Goal: Transaction & Acquisition: Subscribe to service/newsletter

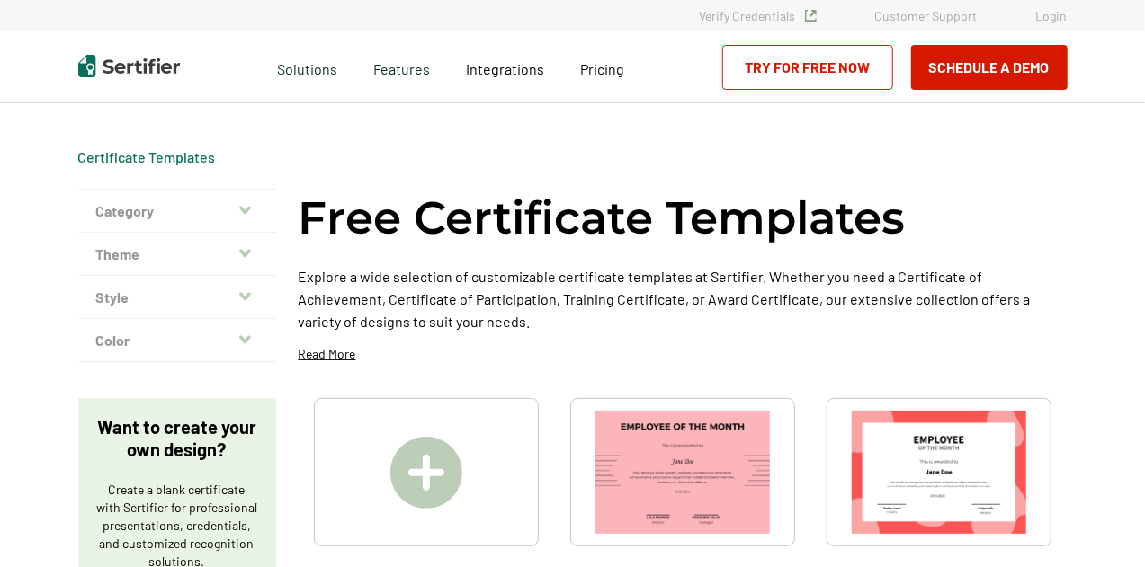
click at [942, 458] on img at bounding box center [938, 472] width 174 height 123
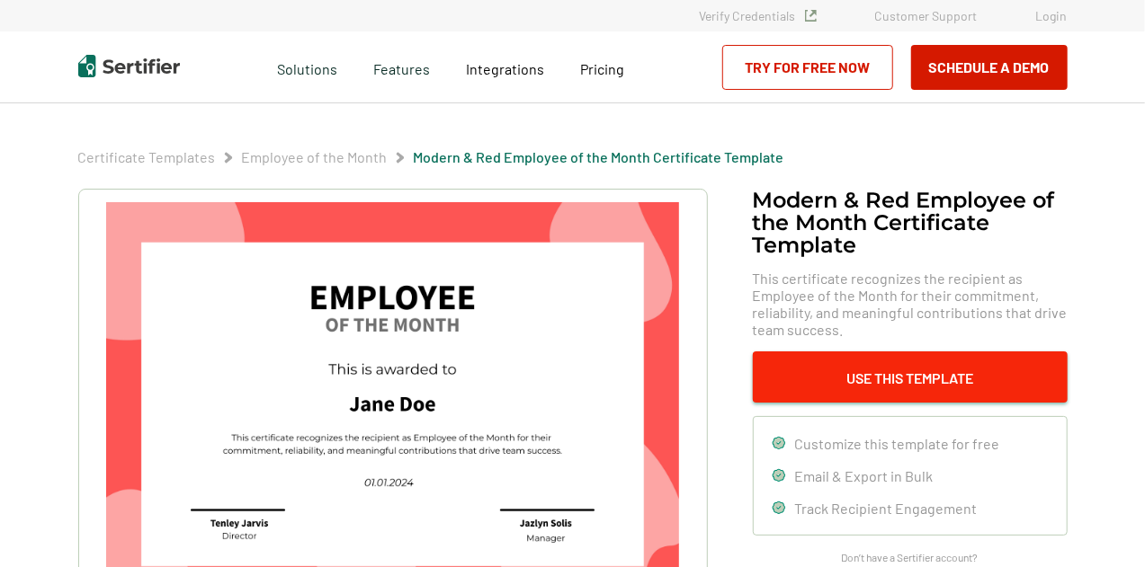
click at [876, 373] on button "Use This Template" at bounding box center [910, 377] width 315 height 51
click at [896, 378] on button "Use This Template" at bounding box center [910, 377] width 315 height 51
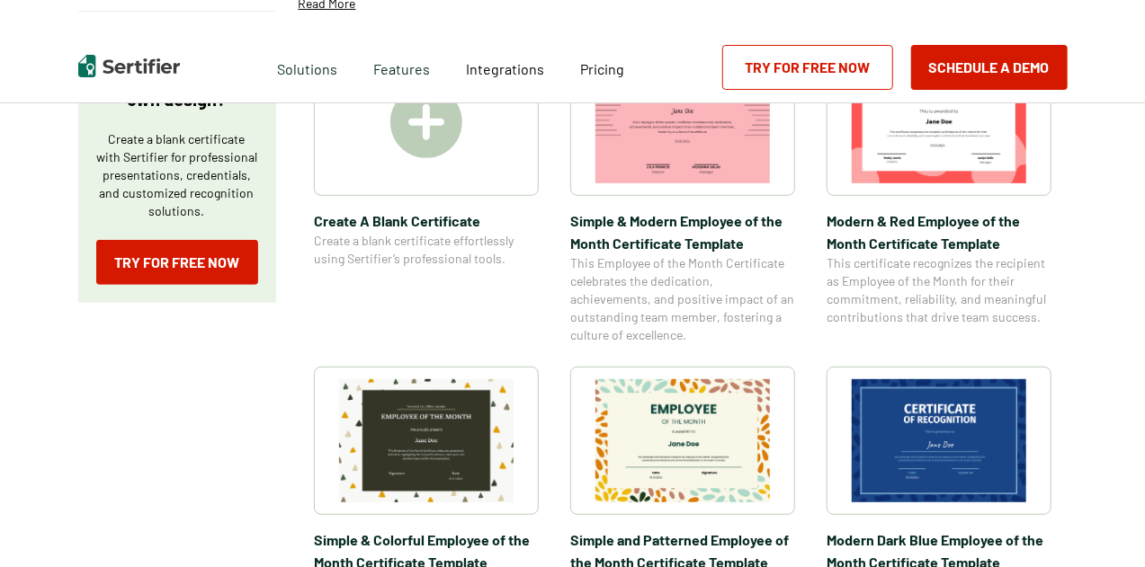
scroll to position [506, 0]
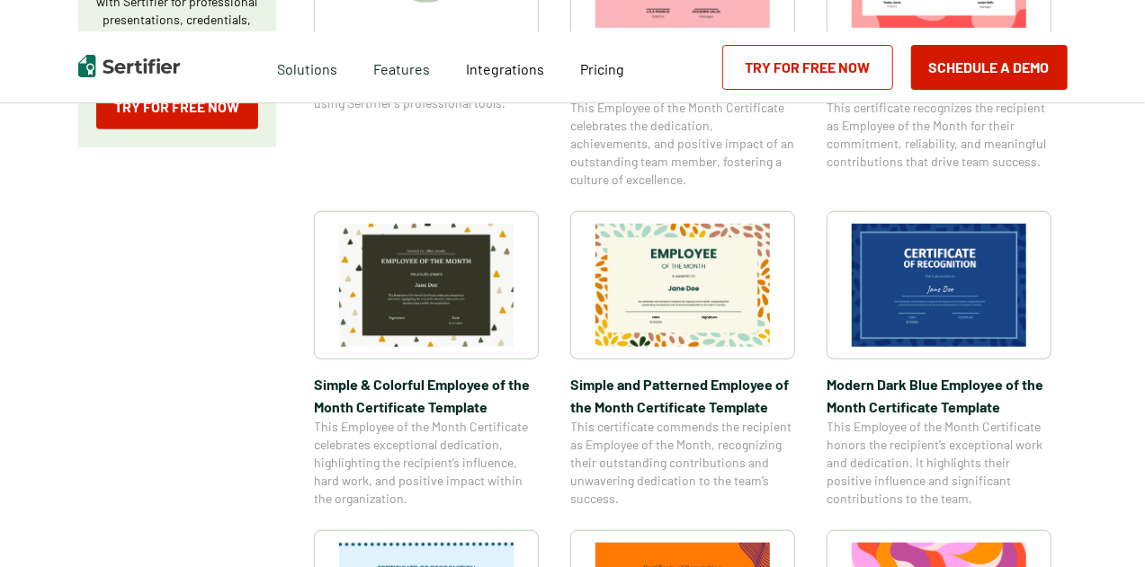
click at [665, 280] on img at bounding box center [682, 285] width 174 height 123
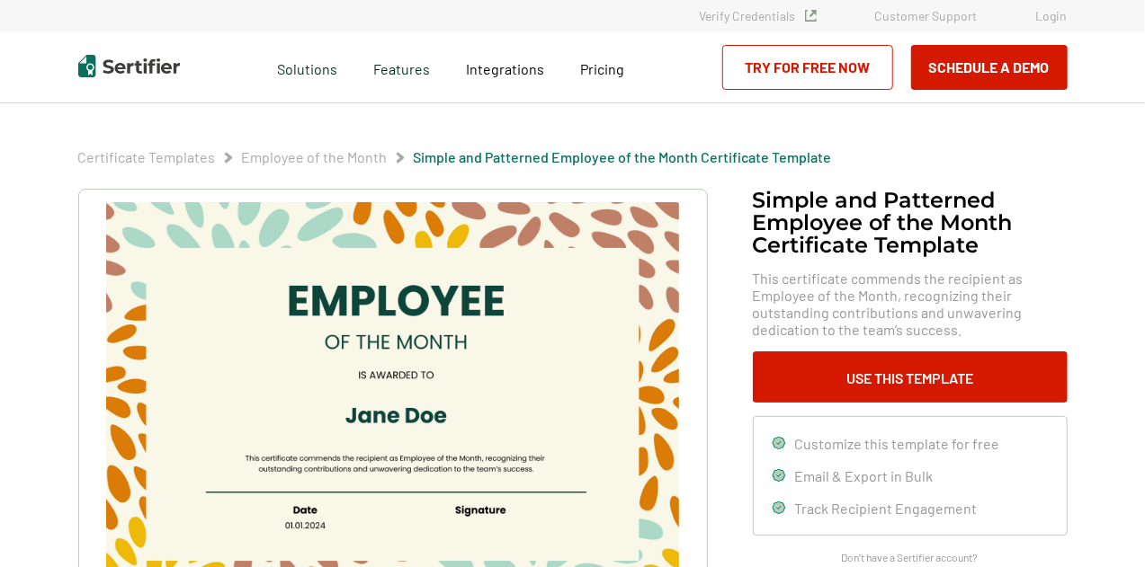
click at [838, 55] on link "Try for Free Now" at bounding box center [807, 67] width 171 height 45
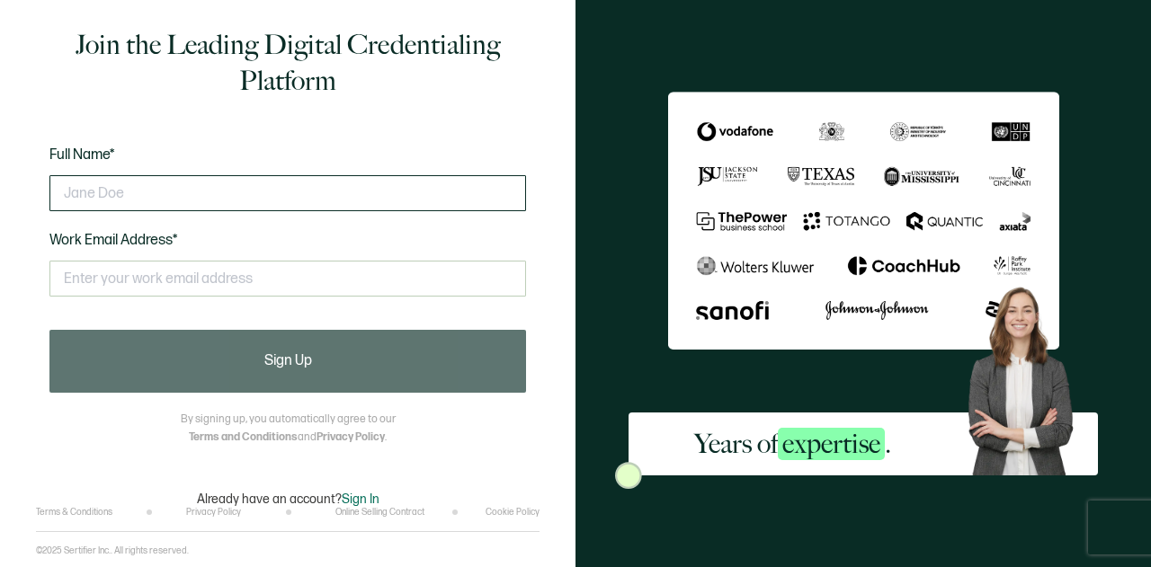
click at [299, 187] on input "text" at bounding box center [287, 193] width 477 height 36
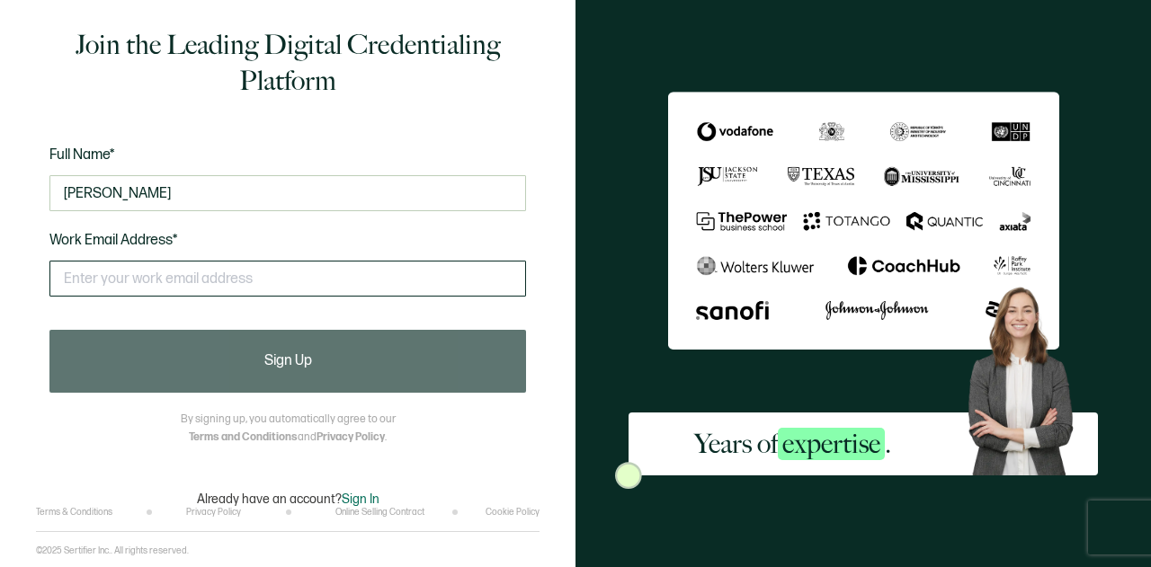
type input "[PERSON_NAME]"
click at [295, 280] on input "text" at bounding box center [287, 279] width 477 height 36
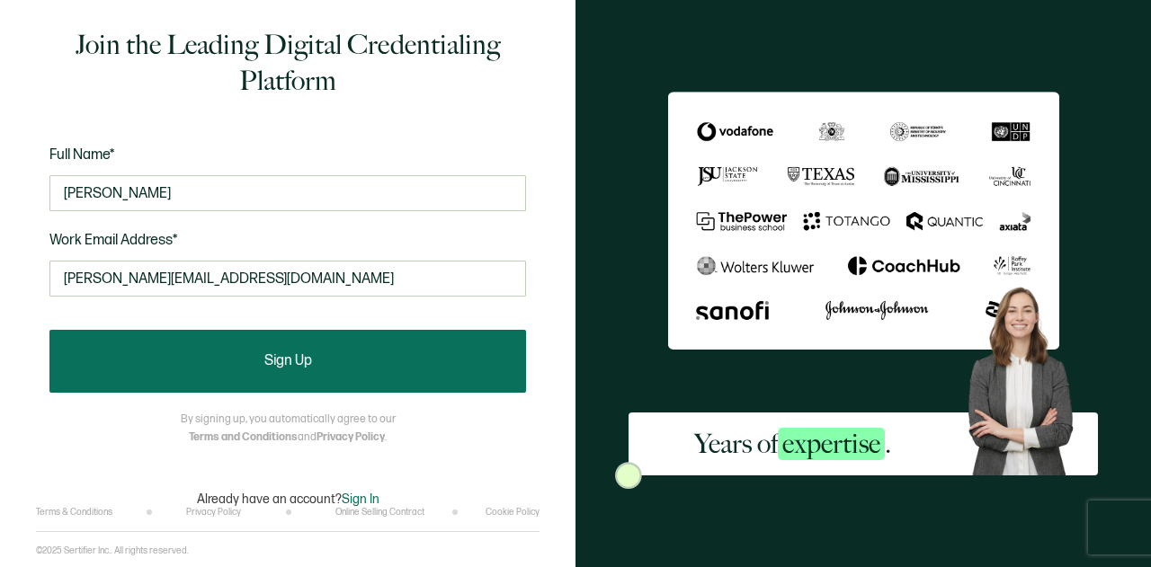
type input "[PERSON_NAME][EMAIL_ADDRESS][DOMAIN_NAME]"
click at [299, 356] on span "Sign Up" at bounding box center [288, 361] width 48 height 14
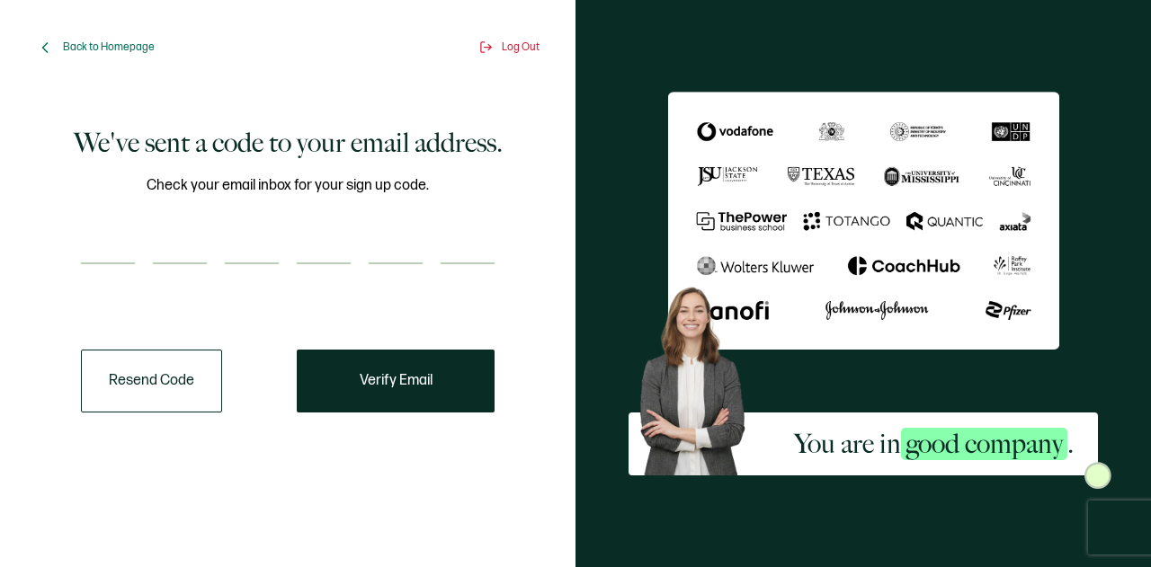
click at [108, 243] on input "number" at bounding box center [108, 246] width 54 height 36
paste input "8"
type input "8"
type input "5"
type input "9"
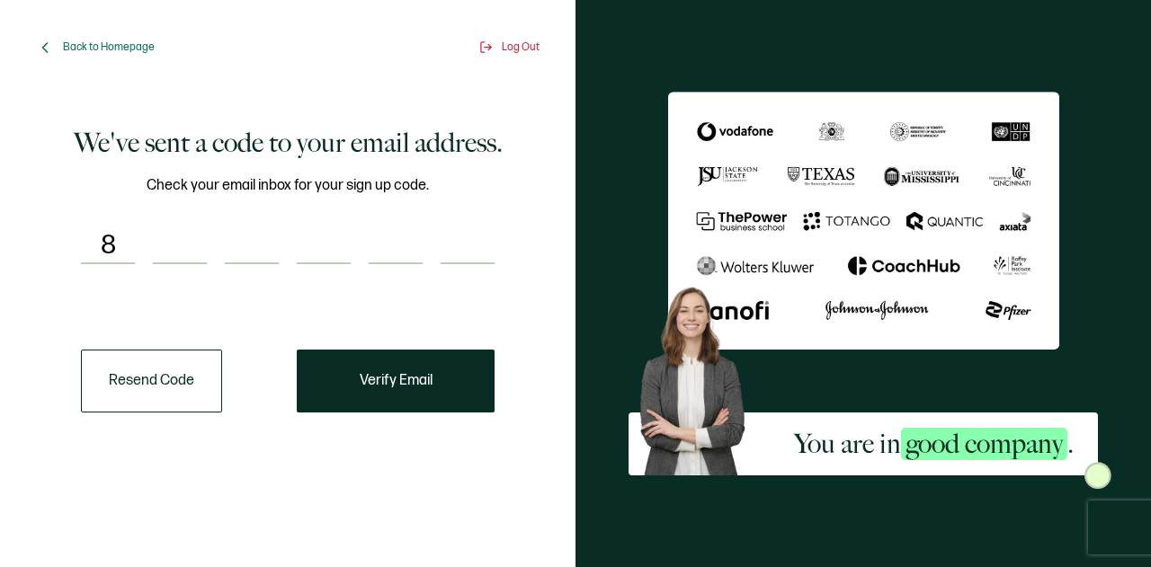
type input "1"
type input "3"
type input "4"
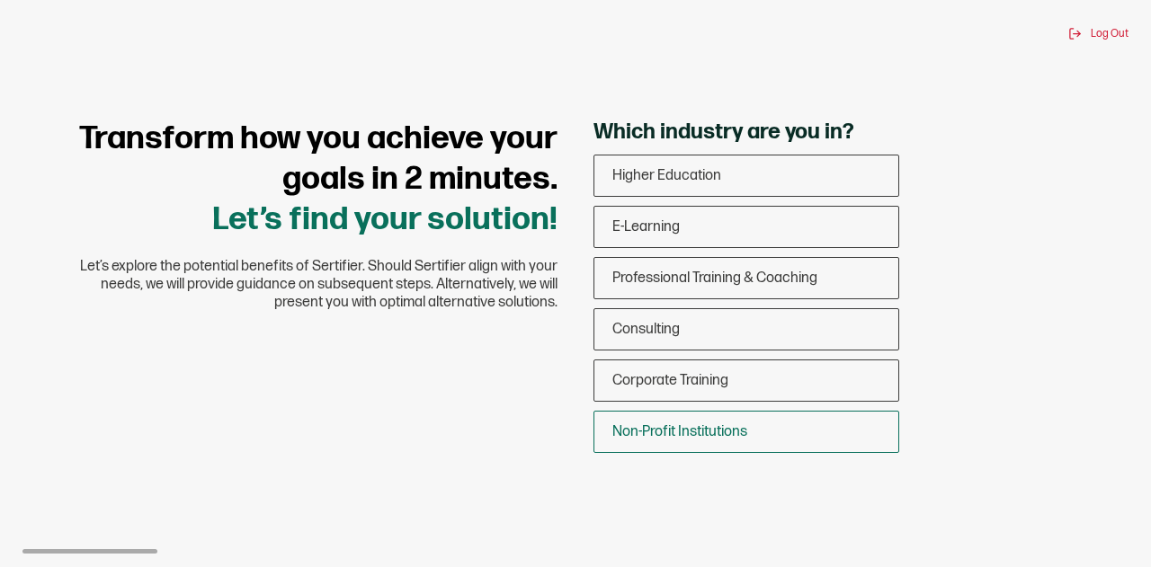
click at [660, 425] on span "Non-Profit Institutions" at bounding box center [679, 431] width 135 height 17
click at [0, 0] on input "Non-Profit Institutions" at bounding box center [0, 0] width 0 height 0
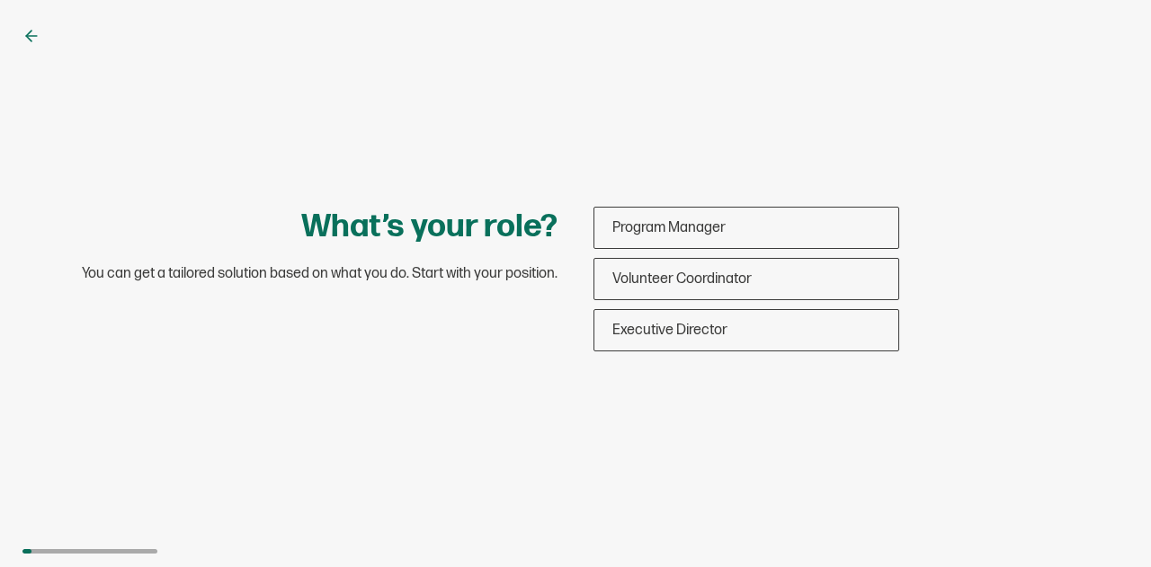
click at [29, 22] on div "What’s your role? You can get a tailored solution based on what you do. Start w…" at bounding box center [575, 283] width 1151 height 567
click at [28, 28] on icon at bounding box center [31, 36] width 18 height 18
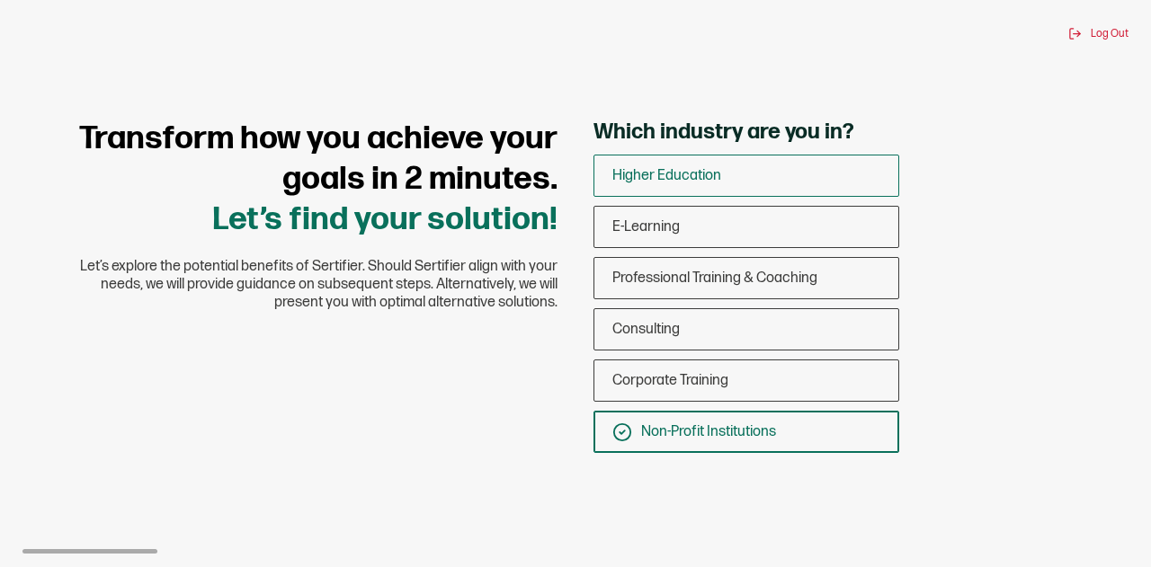
click at [691, 173] on span "Higher Education" at bounding box center [666, 175] width 109 height 17
click at [0, 0] on input "Higher Education" at bounding box center [0, 0] width 0 height 0
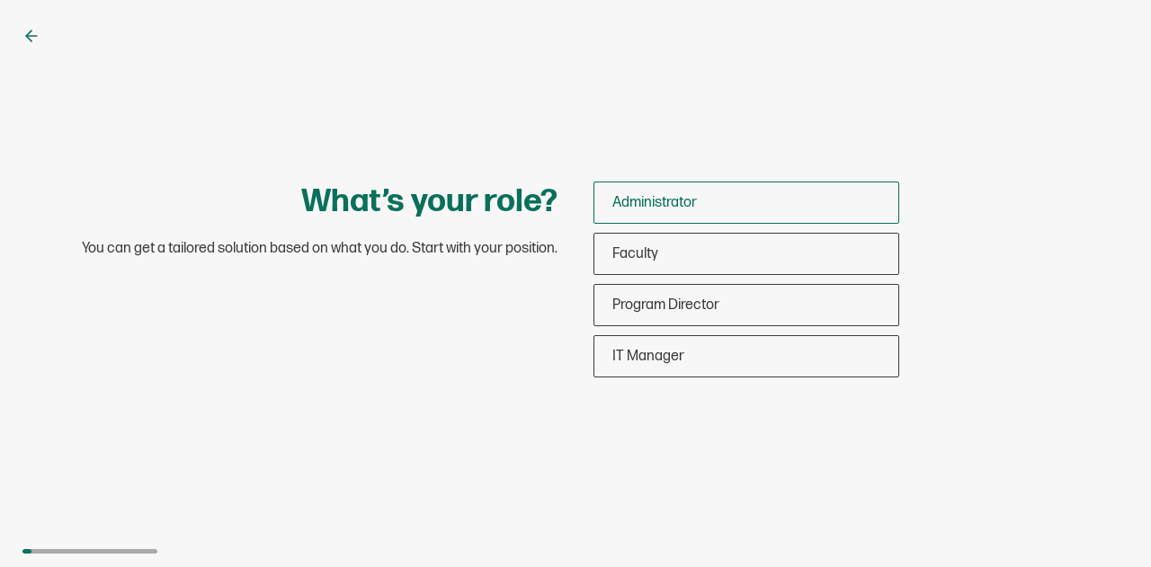
click at [637, 216] on div "Administrator" at bounding box center [746, 203] width 304 height 42
click at [0, 0] on input "Administrator" at bounding box center [0, 0] width 0 height 0
